Goal: Task Accomplishment & Management: Manage account settings

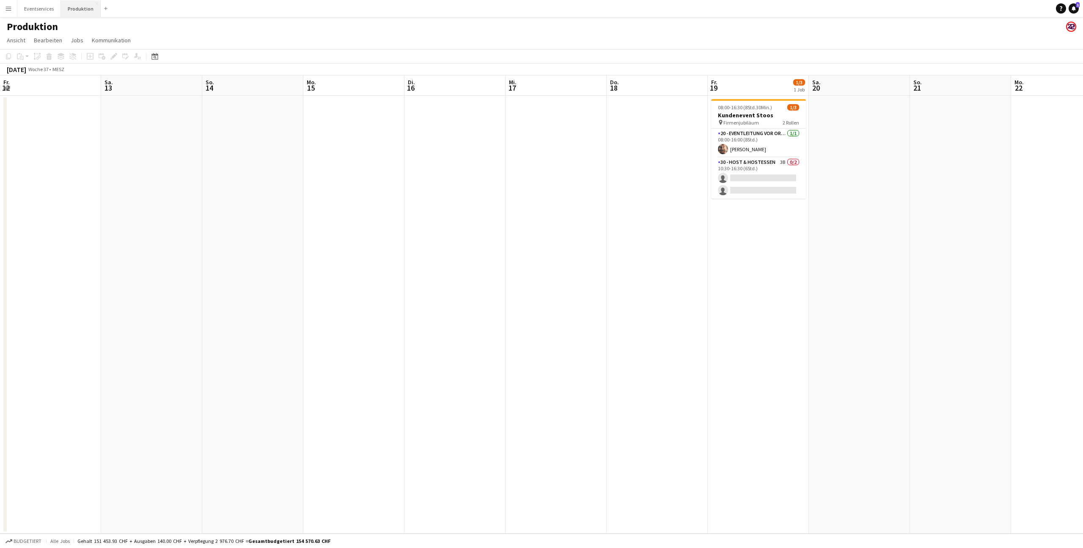
scroll to position [0, 226]
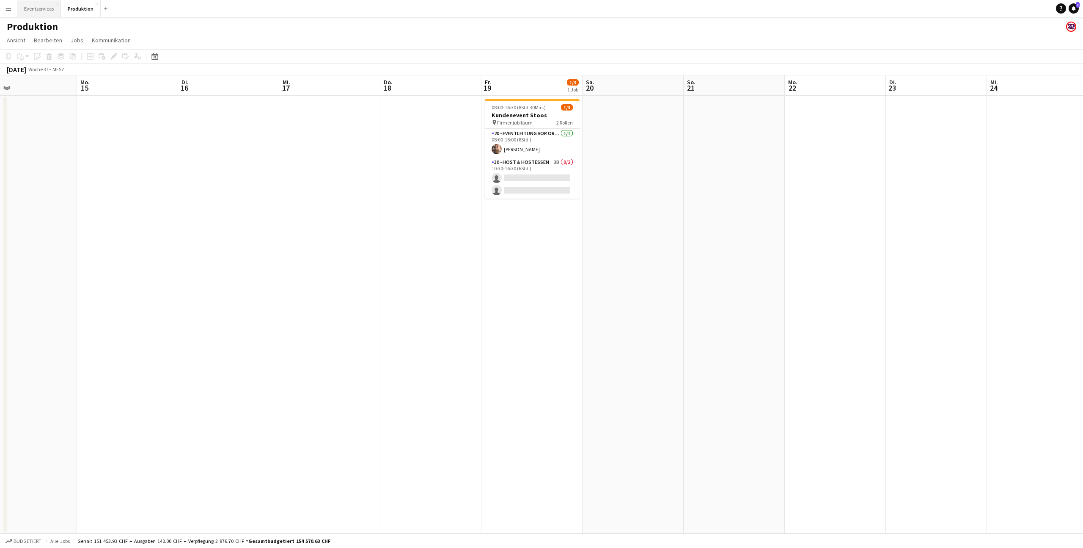
click at [40, 8] on button "Eventservices Schließen" at bounding box center [39, 8] width 44 height 17
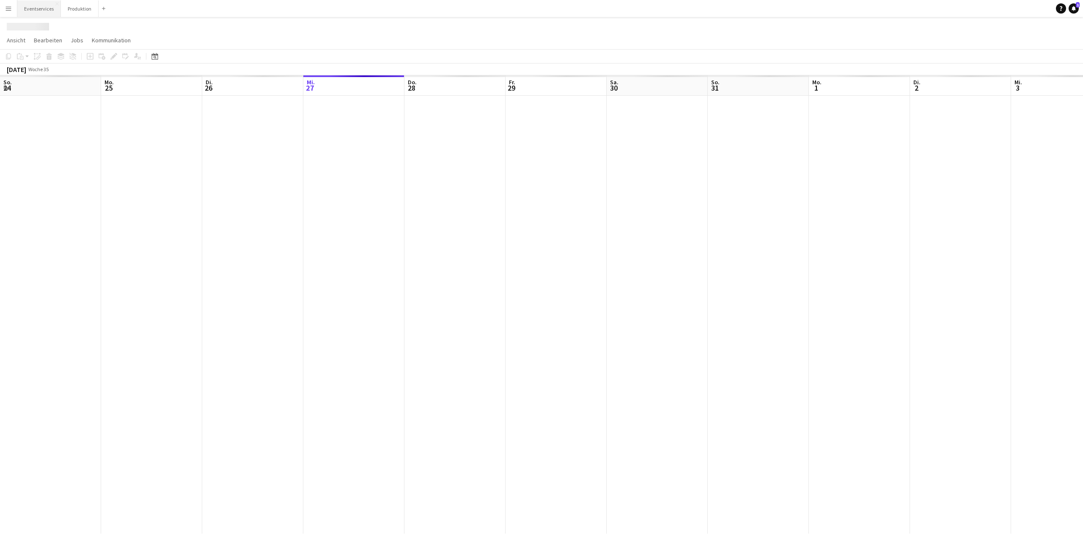
scroll to position [0, 202]
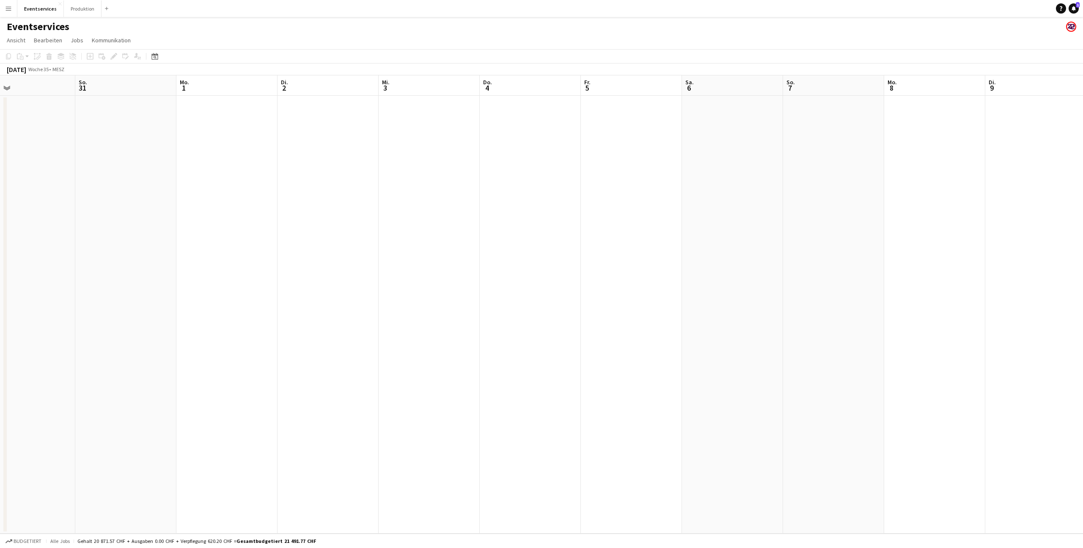
drag, startPoint x: 662, startPoint y: 209, endPoint x: 206, endPoint y: 213, distance: 456.7
click at [209, 213] on app-calendar-viewport "Mi. 27 Do. 28 Fr. 29 3/3 1 Job Sa. 30 So. 31 Mo. 1 Di. 2 Mi. 3 Do. 4 Fr. 5 Sa. …" at bounding box center [541, 304] width 1083 height 458
drag, startPoint x: 732, startPoint y: 211, endPoint x: 413, endPoint y: 193, distance: 319.6
click at [180, 205] on app-calendar-viewport "Mo. 1 Di. 2 Mi. 3 Do. 4 Fr. 5 Sa. 6 So. 7 Mo. 8 Di. 9 Mi. 10 Do. 11 Fr. 12 Sa. …" at bounding box center [541, 304] width 1083 height 458
drag, startPoint x: 814, startPoint y: 215, endPoint x: 69, endPoint y: 175, distance: 745.9
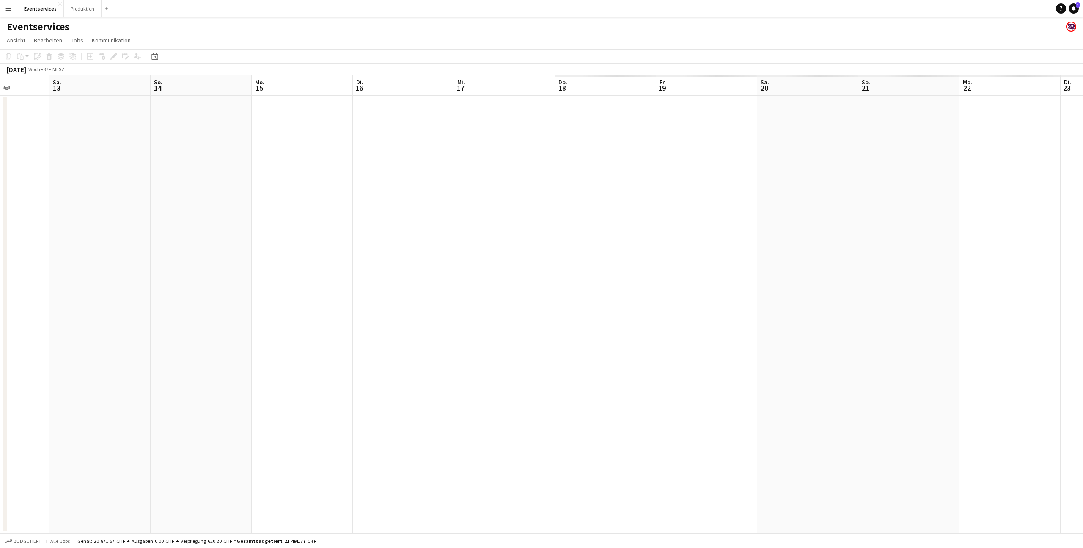
click at [63, 175] on app-calendar-viewport "Di. 9 Mi. 10 Do. 11 Fr. 12 Sa. 13 So. 14 Mo. 15 Di. 16 Mi. 17 Do. 18 Fr. 19 Sa.…" at bounding box center [541, 304] width 1083 height 458
drag, startPoint x: 501, startPoint y: 190, endPoint x: 841, endPoint y: 203, distance: 340.5
click at [841, 203] on app-calendar-viewport "Mi. 10 Do. 11 Fr. 12 Sa. 13 So. 14 Mo. 15 Di. 16 Mi. 17 Do. 18 Fr. 19 Sa. 20 So…" at bounding box center [541, 304] width 1083 height 458
click at [8, 12] on button "Menü" at bounding box center [8, 8] width 17 height 17
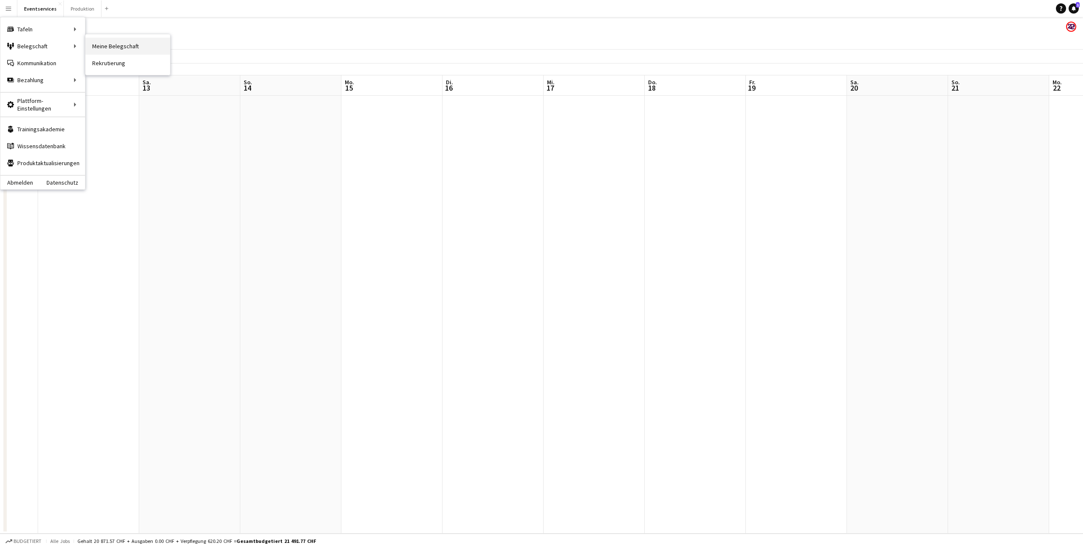
click at [117, 48] on link "Meine Belegschaft" at bounding box center [127, 46] width 85 height 17
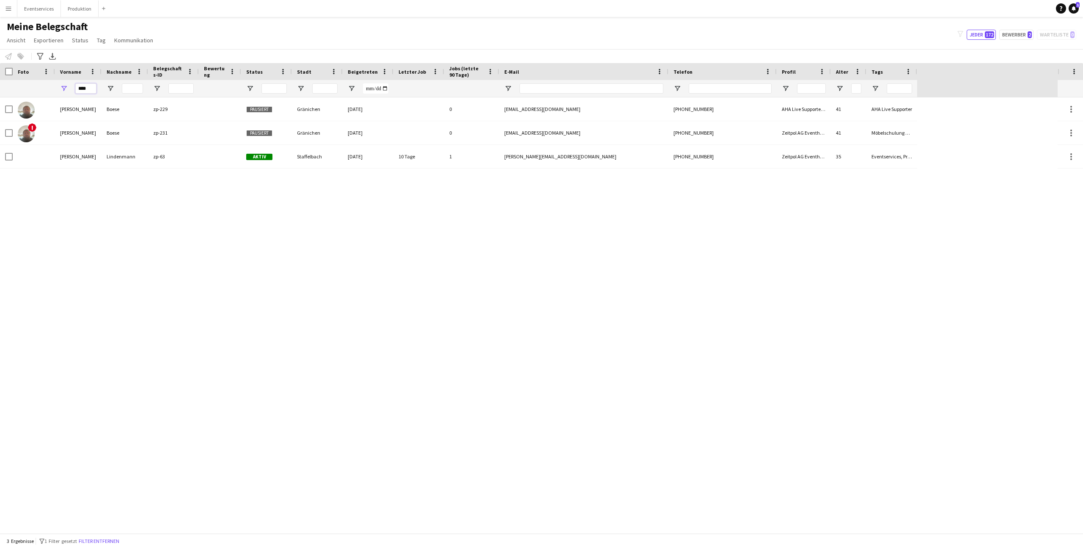
click at [83, 88] on input "****" at bounding box center [85, 88] width 21 height 10
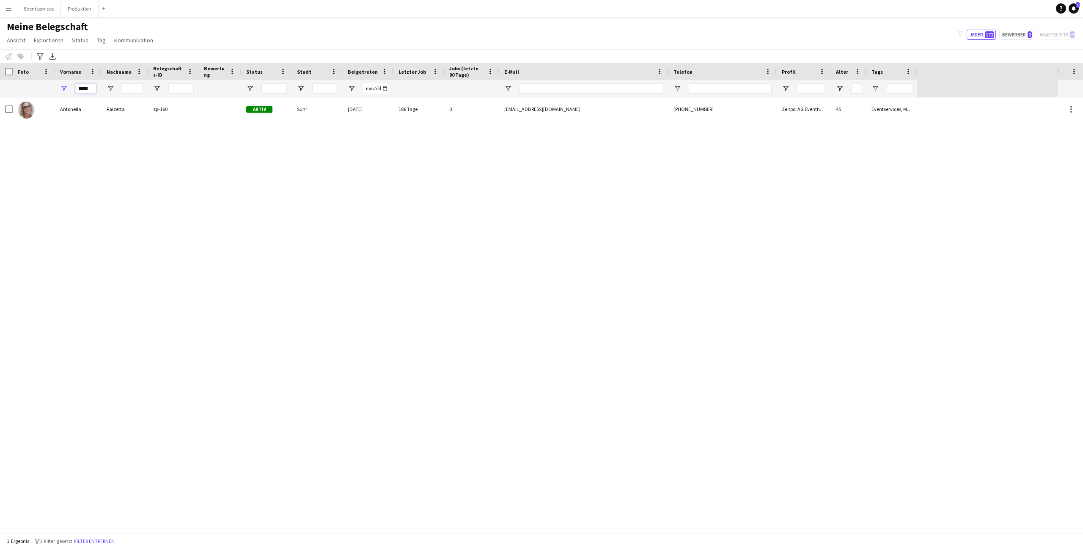
type input "*****"
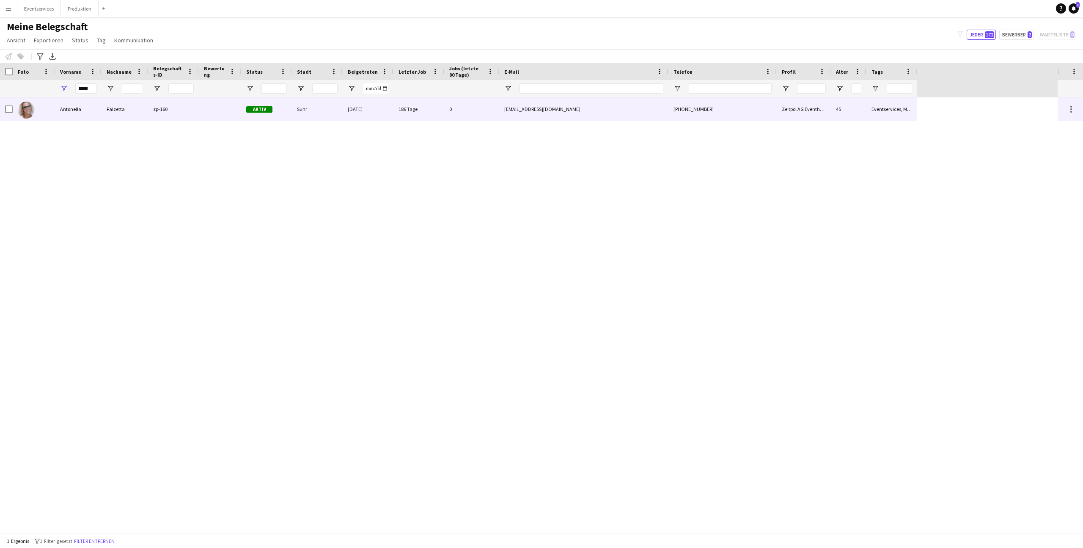
click at [25, 107] on img at bounding box center [26, 110] width 17 height 17
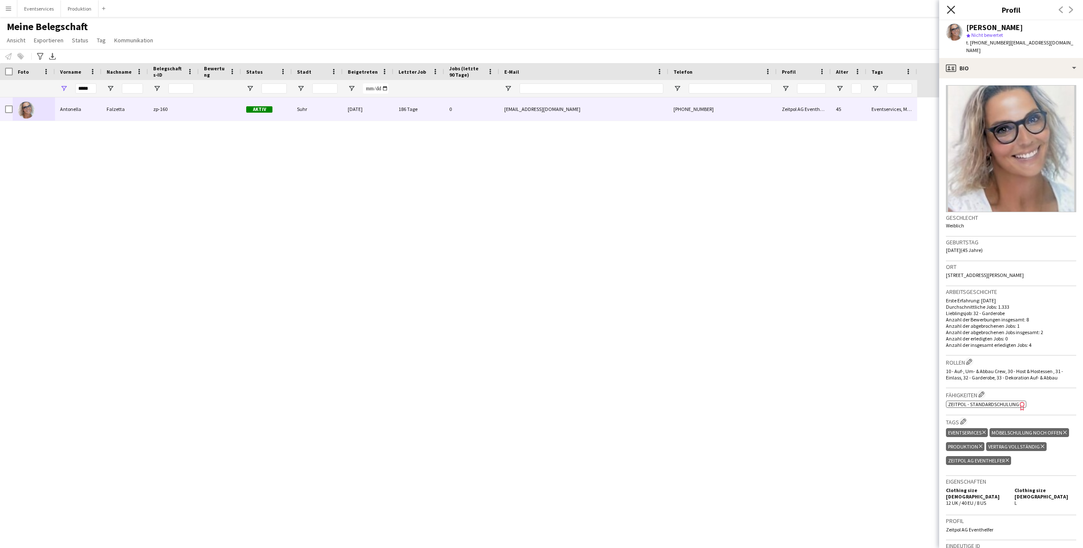
click at [949, 7] on icon "Pop-in schließen" at bounding box center [951, 10] width 8 height 8
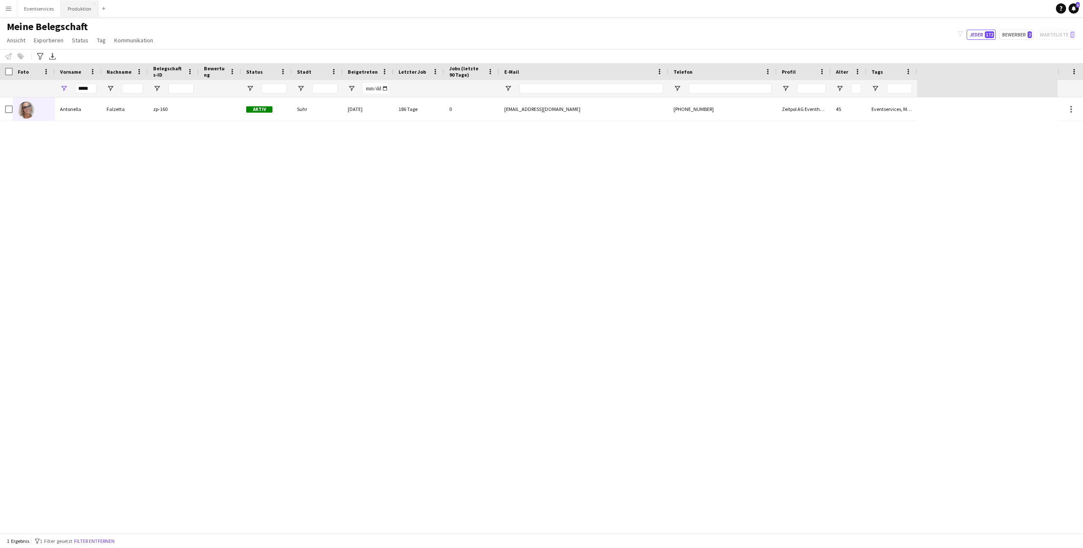
click at [69, 14] on button "Produktion Schließen" at bounding box center [80, 8] width 38 height 17
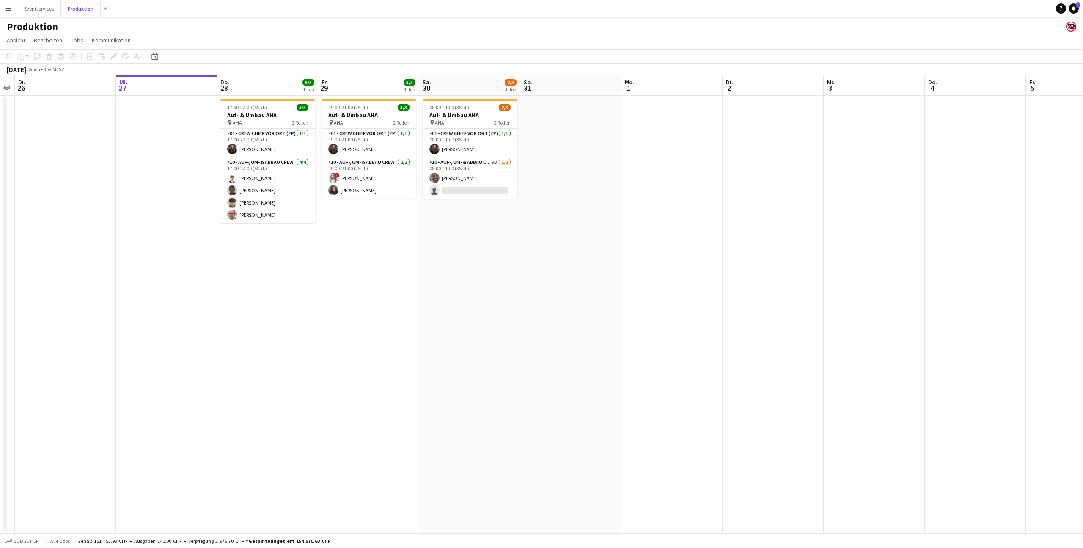
scroll to position [0, 191]
click at [447, 168] on app-card-role "10 - Auf-, Um- & Abbau Crew 9B [DATE] 08:00-11:00 (3Std.) [PERSON_NAME] single-…" at bounding box center [466, 177] width 95 height 41
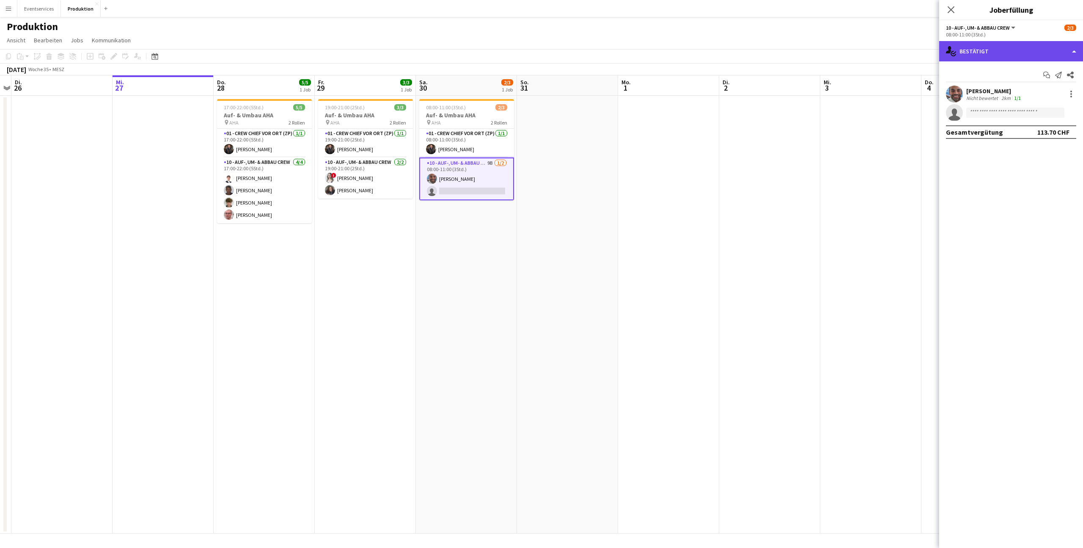
click at [988, 58] on div "single-neutral-actions-check-2 Bestätigt" at bounding box center [1012, 51] width 144 height 20
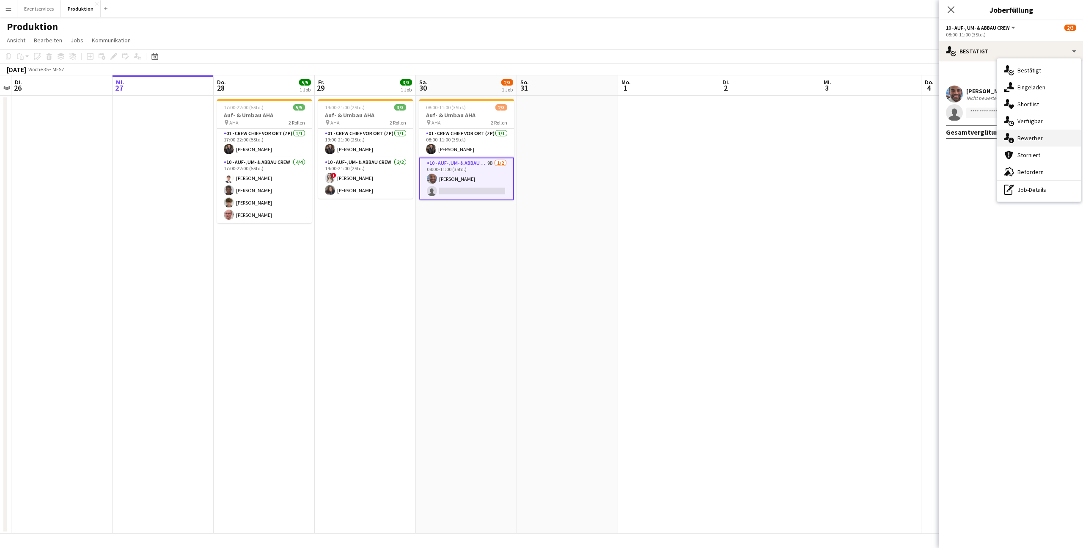
click at [1017, 136] on div "single-neutral-actions-information Bewerber" at bounding box center [1039, 138] width 84 height 17
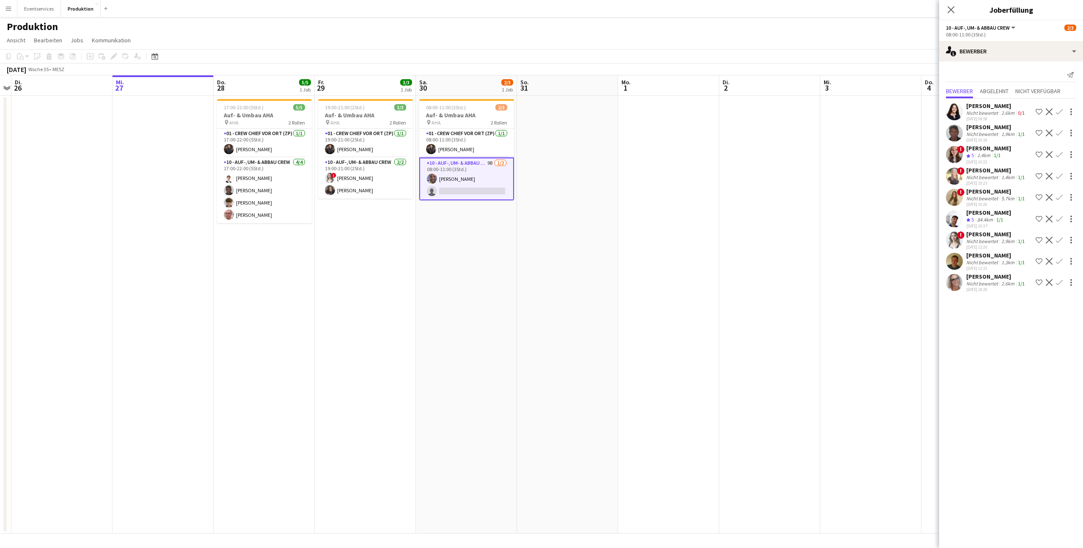
scroll to position [44, 0]
click at [952, 8] on icon at bounding box center [951, 10] width 8 height 8
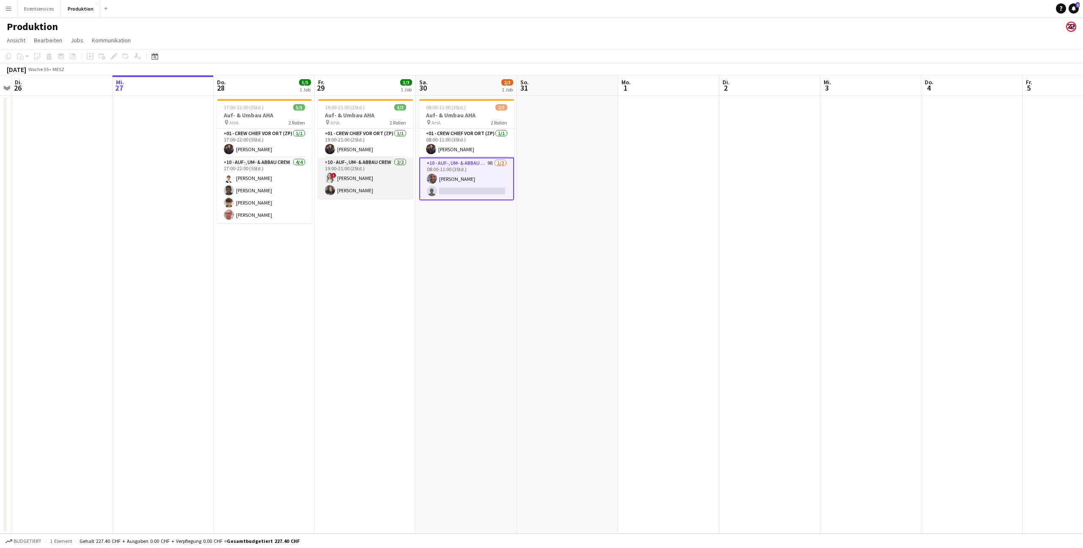
click at [345, 192] on app-card-role "10 - Auf-, Um- & Abbau Crew [DATE] 19:00-21:00 (2Std.) ! [PERSON_NAME] [PERSON_…" at bounding box center [365, 177] width 95 height 41
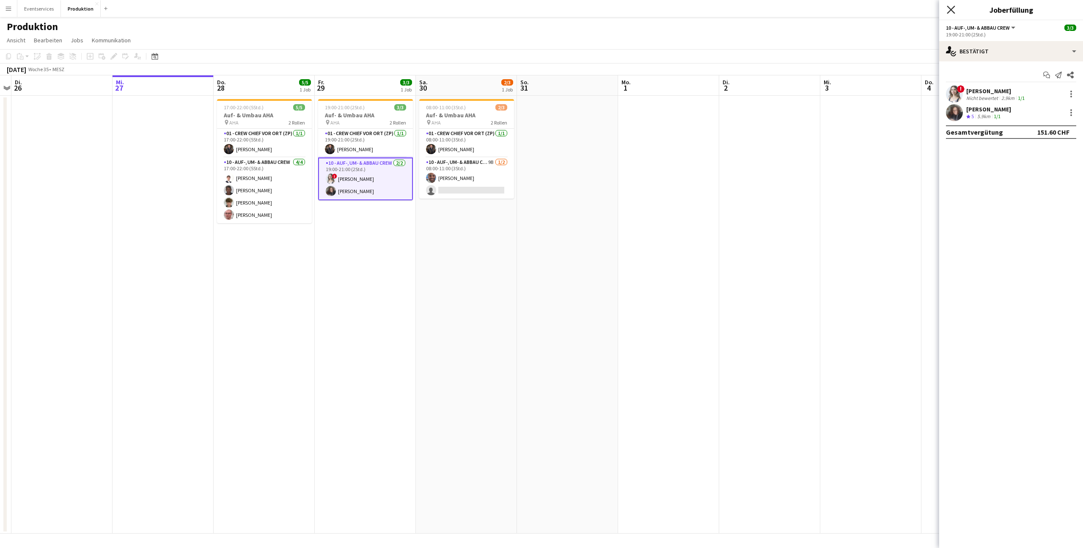
click at [951, 7] on icon "Pop-in schließen" at bounding box center [951, 10] width 8 height 8
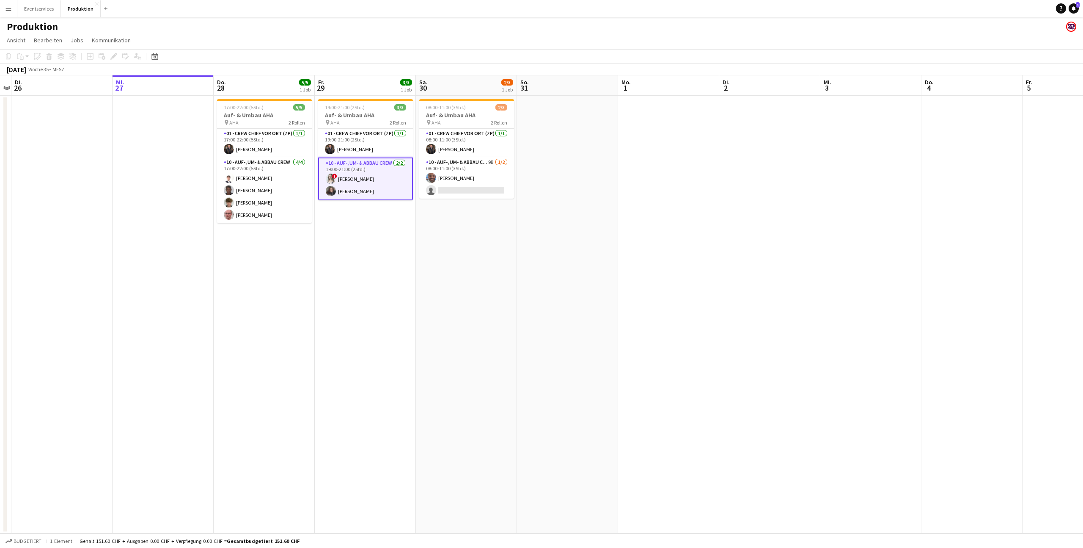
click at [434, 47] on app-page-menu "Ansicht Tagesansicht erweitert Tagesansicht zusammengeklappt Monatsansicht Datu…" at bounding box center [541, 41] width 1083 height 16
